Goal: Find specific page/section: Find specific page/section

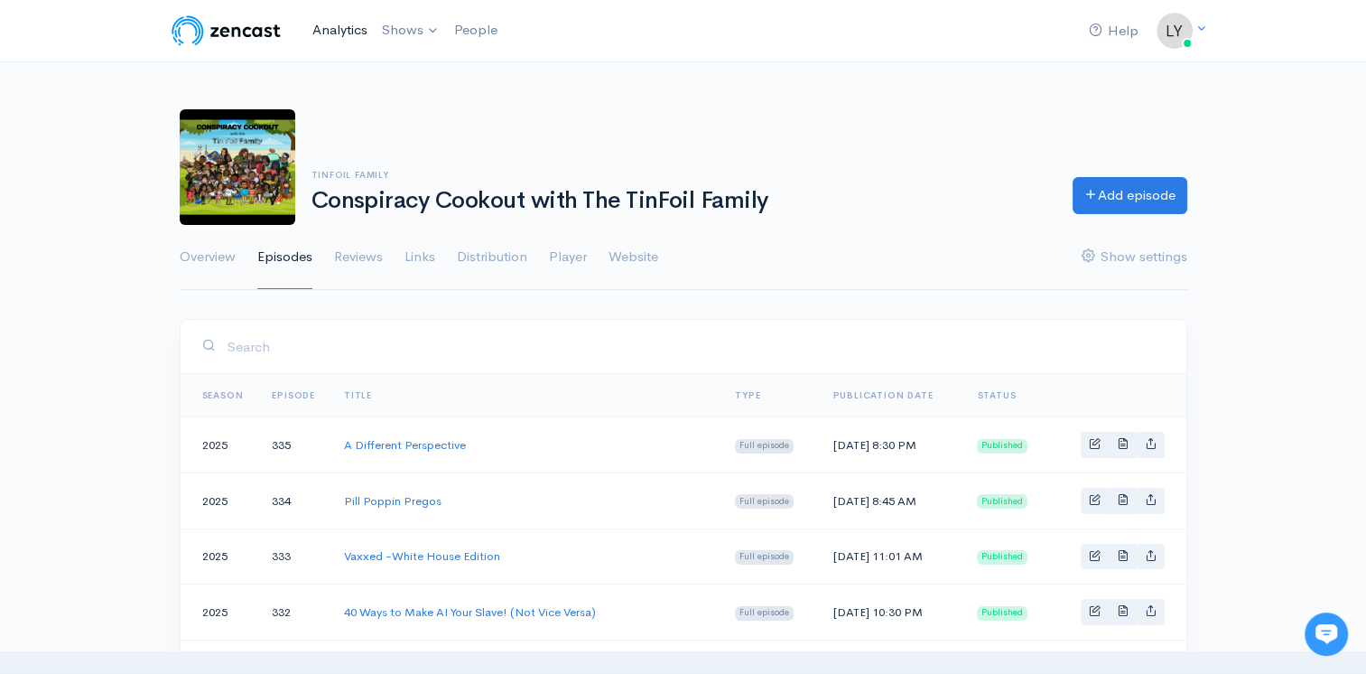
click at [336, 26] on link "Analytics" at bounding box center [340, 30] width 70 height 39
